Goal: Task Accomplishment & Management: Manage account settings

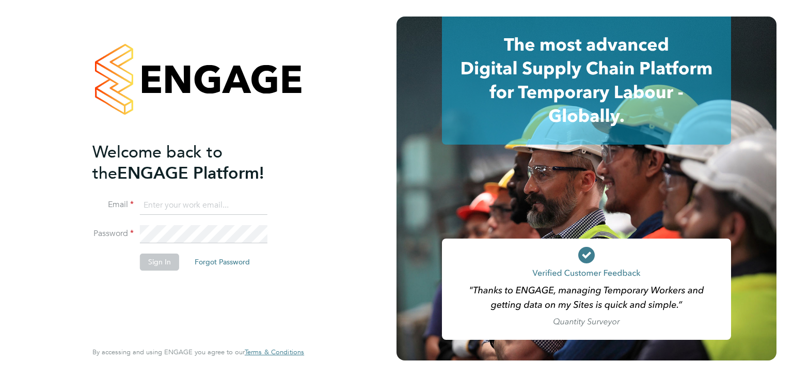
type input "[EMAIL_ADDRESS][PERSON_NAME][DOMAIN_NAME]"
click at [160, 259] on button "Sign In" at bounding box center [159, 261] width 39 height 17
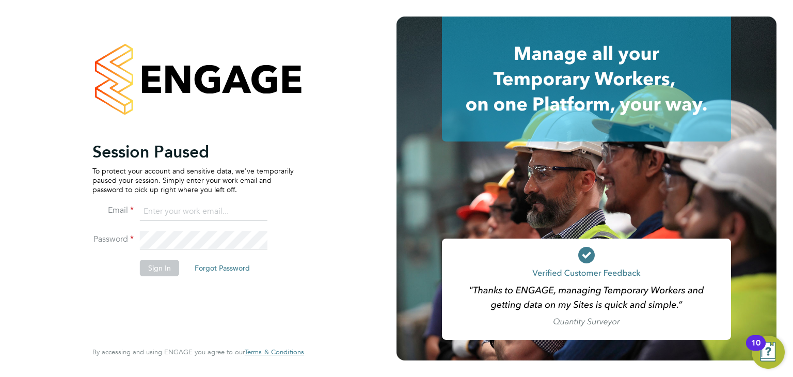
type input "Labourdeskmslv@randstadcpe.com"
click at [164, 265] on button "Sign In" at bounding box center [159, 268] width 39 height 17
